Goal: Task Accomplishment & Management: Use online tool/utility

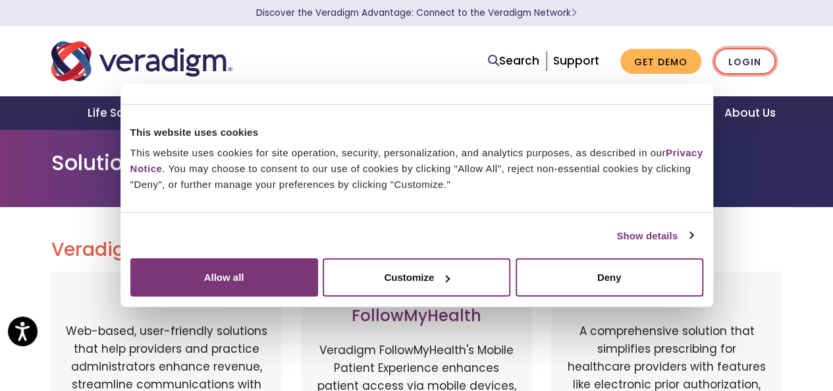
click at [752, 61] on link "Login" at bounding box center [745, 61] width 62 height 27
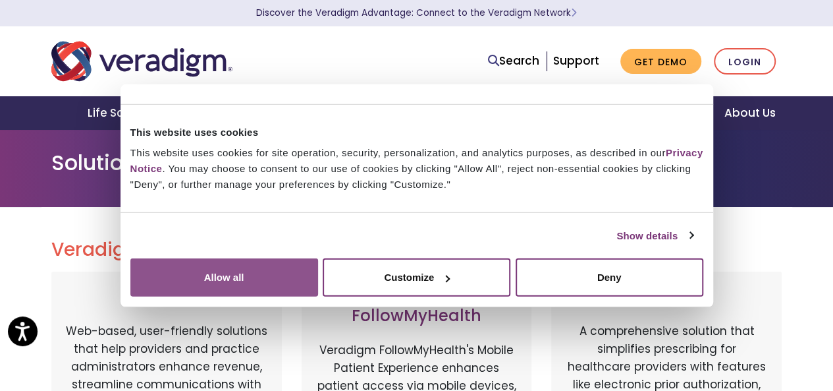
click at [318, 267] on button "Allow all" at bounding box center [224, 277] width 188 height 38
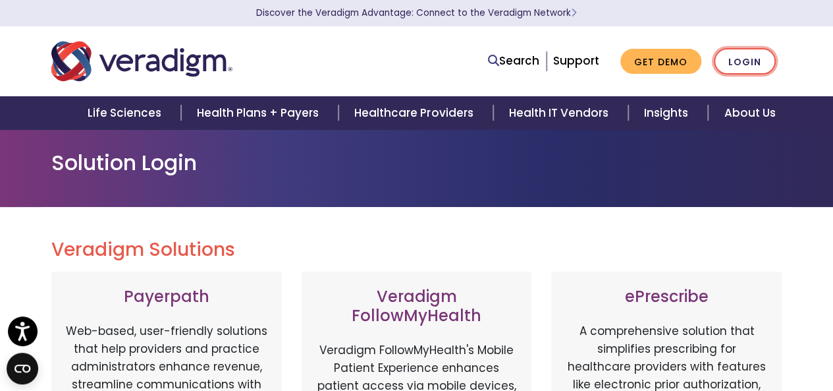
click at [750, 59] on link "Login" at bounding box center [745, 61] width 62 height 27
click at [744, 53] on link "Login" at bounding box center [745, 61] width 62 height 27
